Goal: Find specific page/section: Find specific page/section

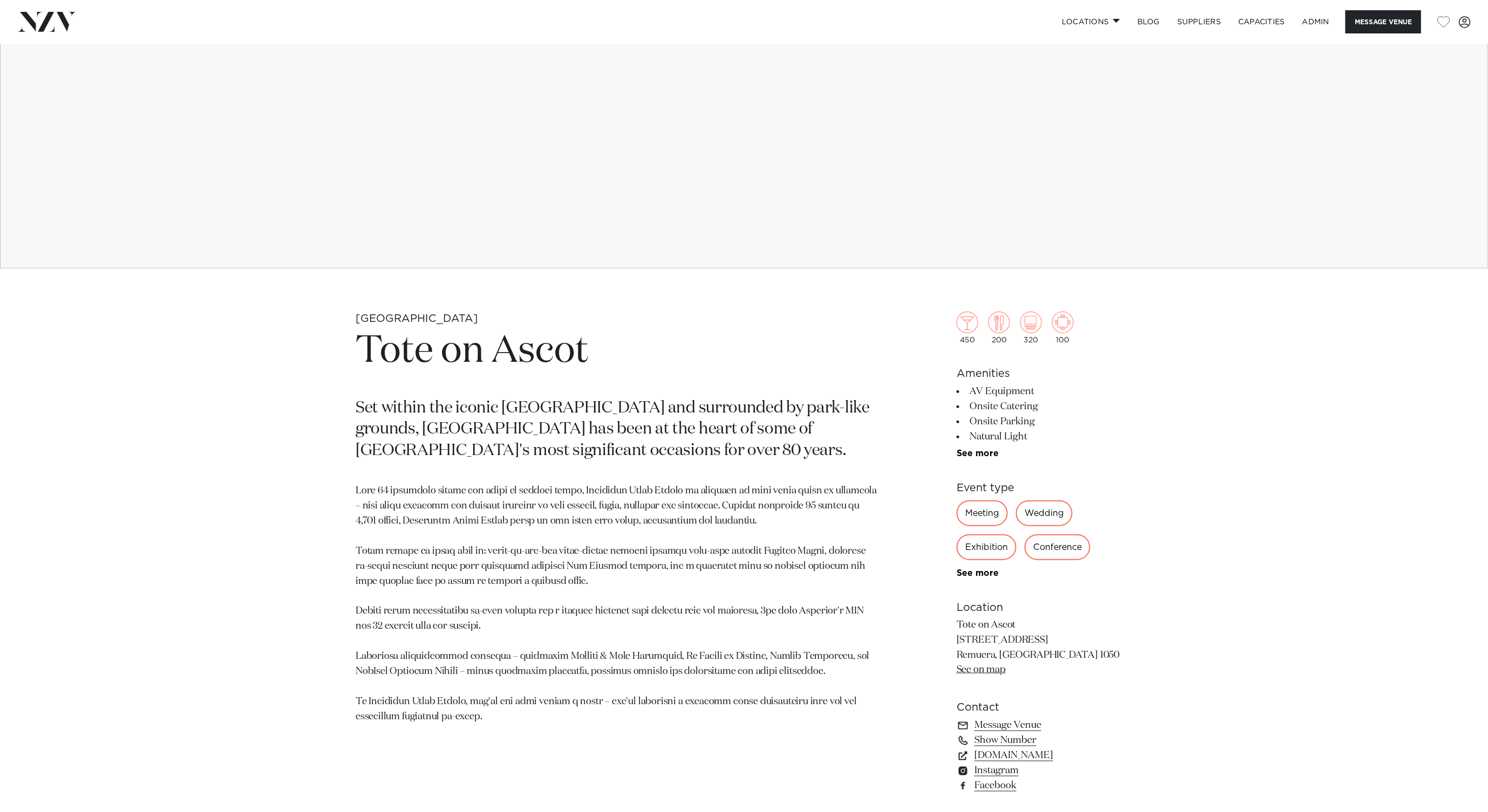
scroll to position [935, 0]
